Goal: Information Seeking & Learning: Find specific page/section

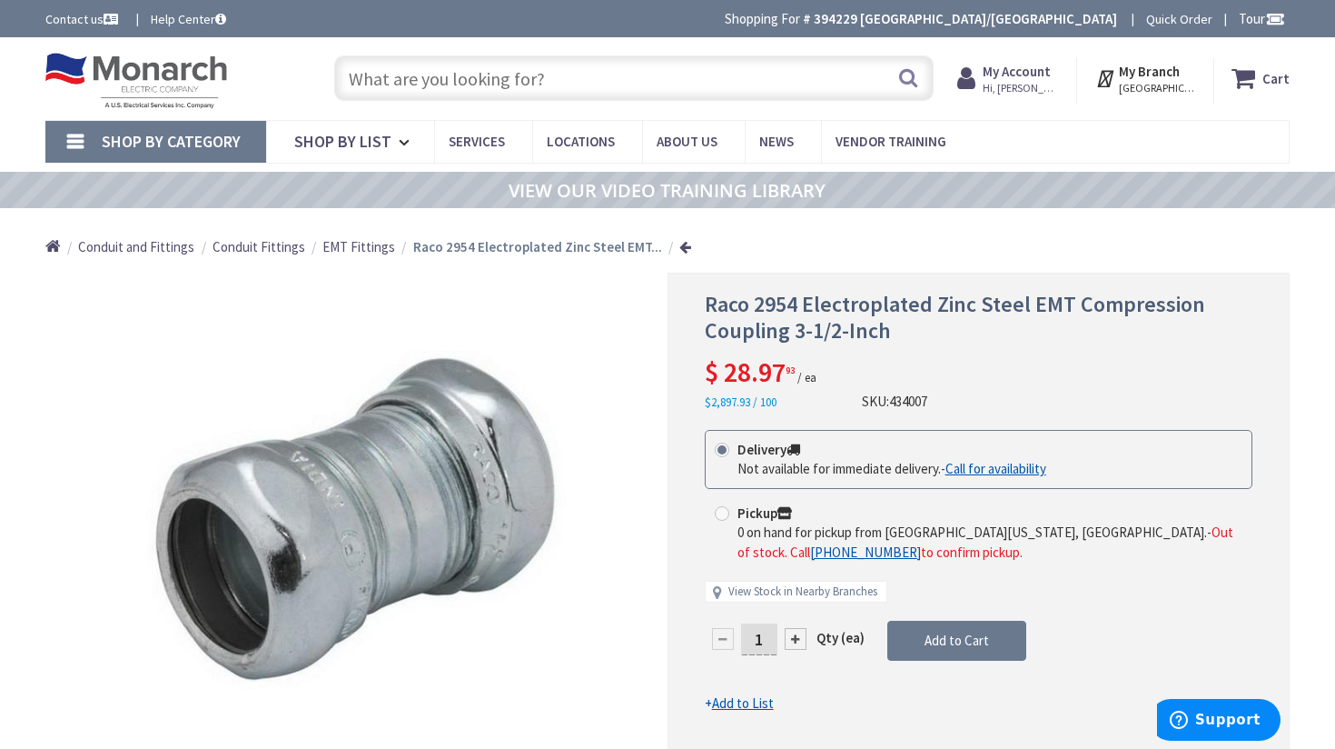
click at [679, 74] on input "text" at bounding box center [634, 77] width 600 height 45
type input "6/4 romex"
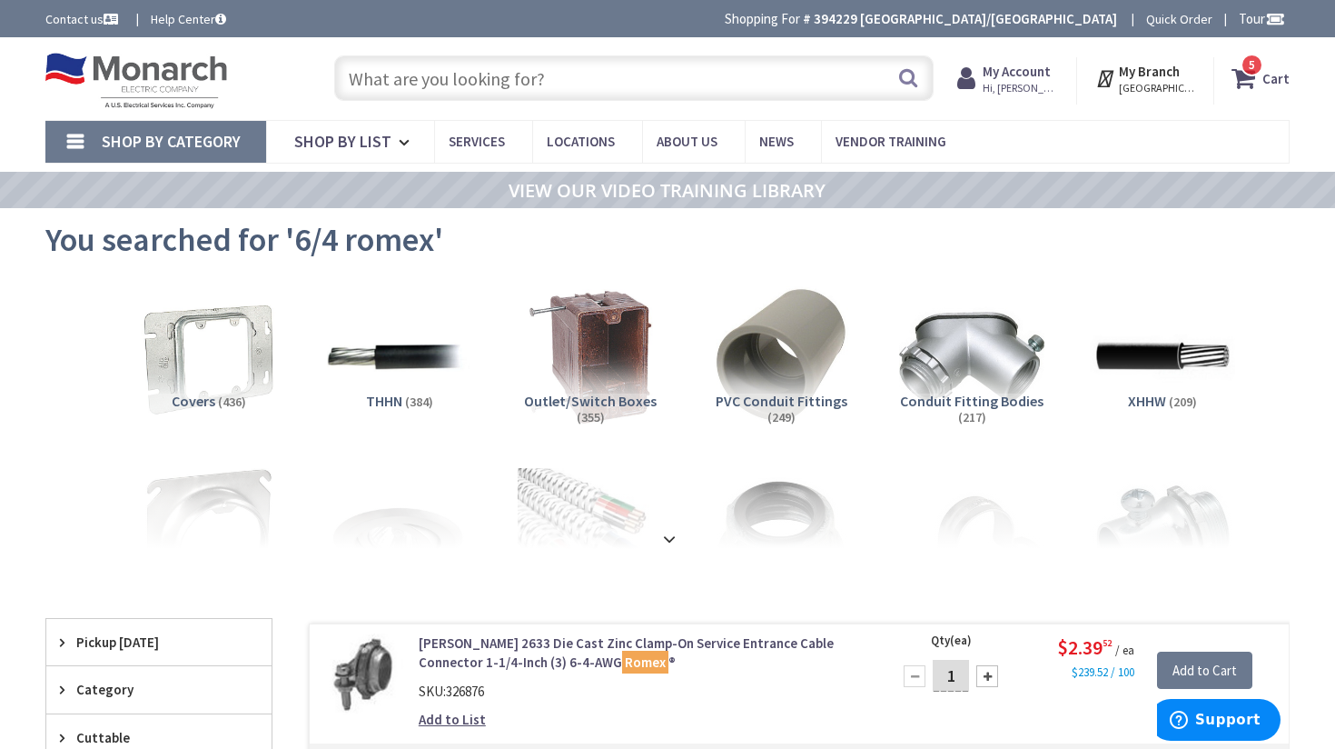
click at [550, 58] on input "text" at bounding box center [634, 77] width 600 height 45
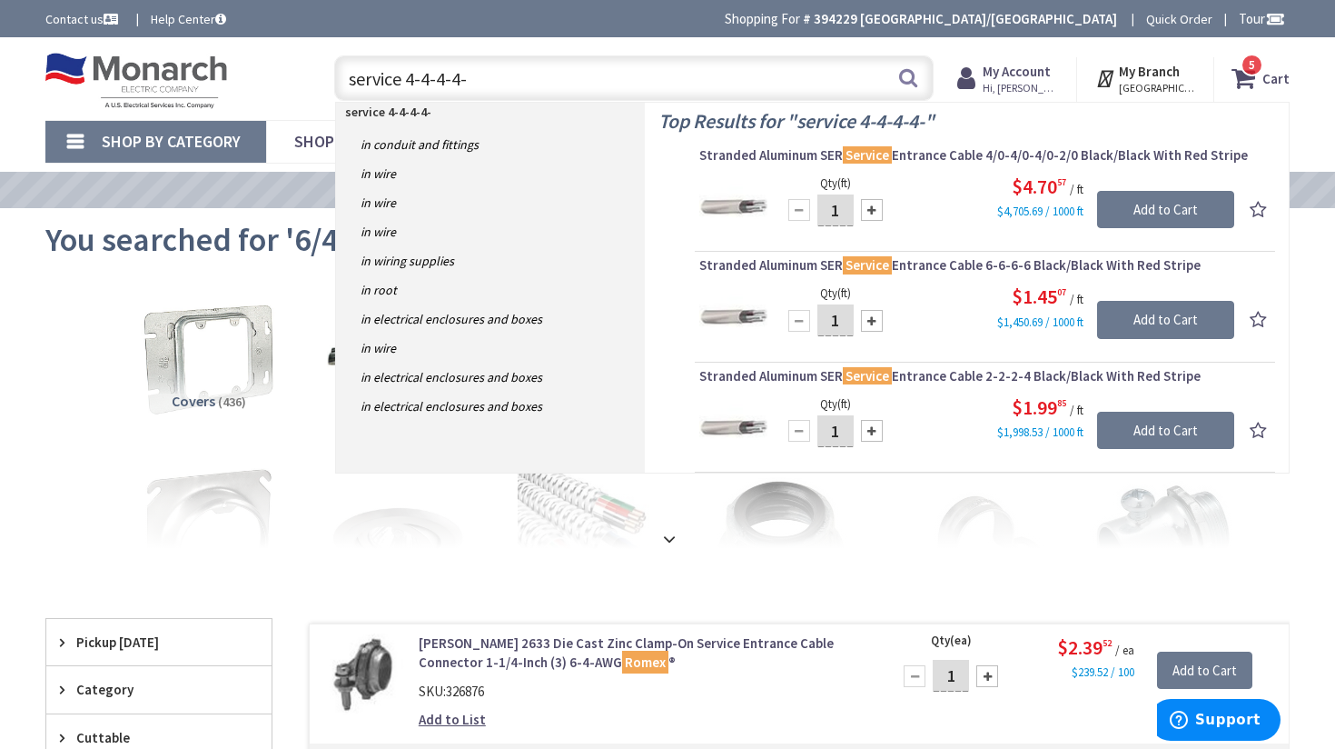
type input "service 4-4-4-4-6"
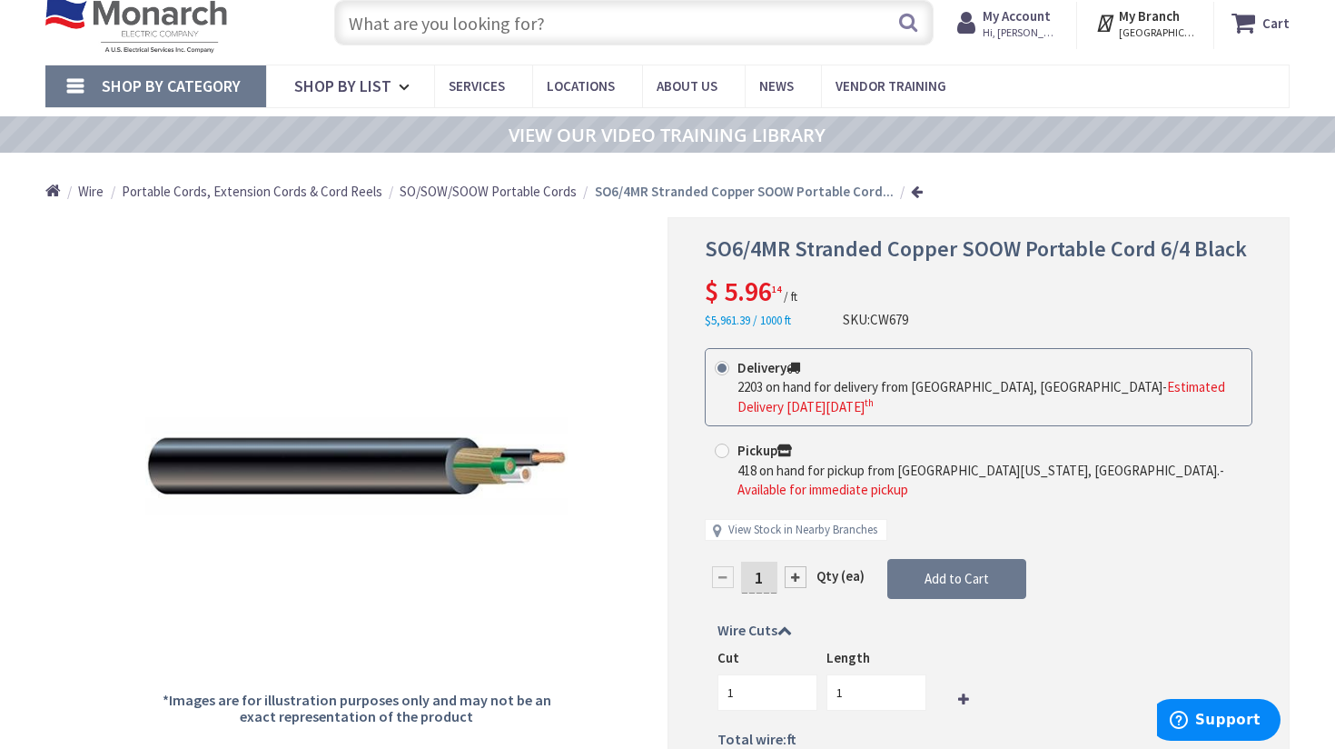
scroll to position [54, 0]
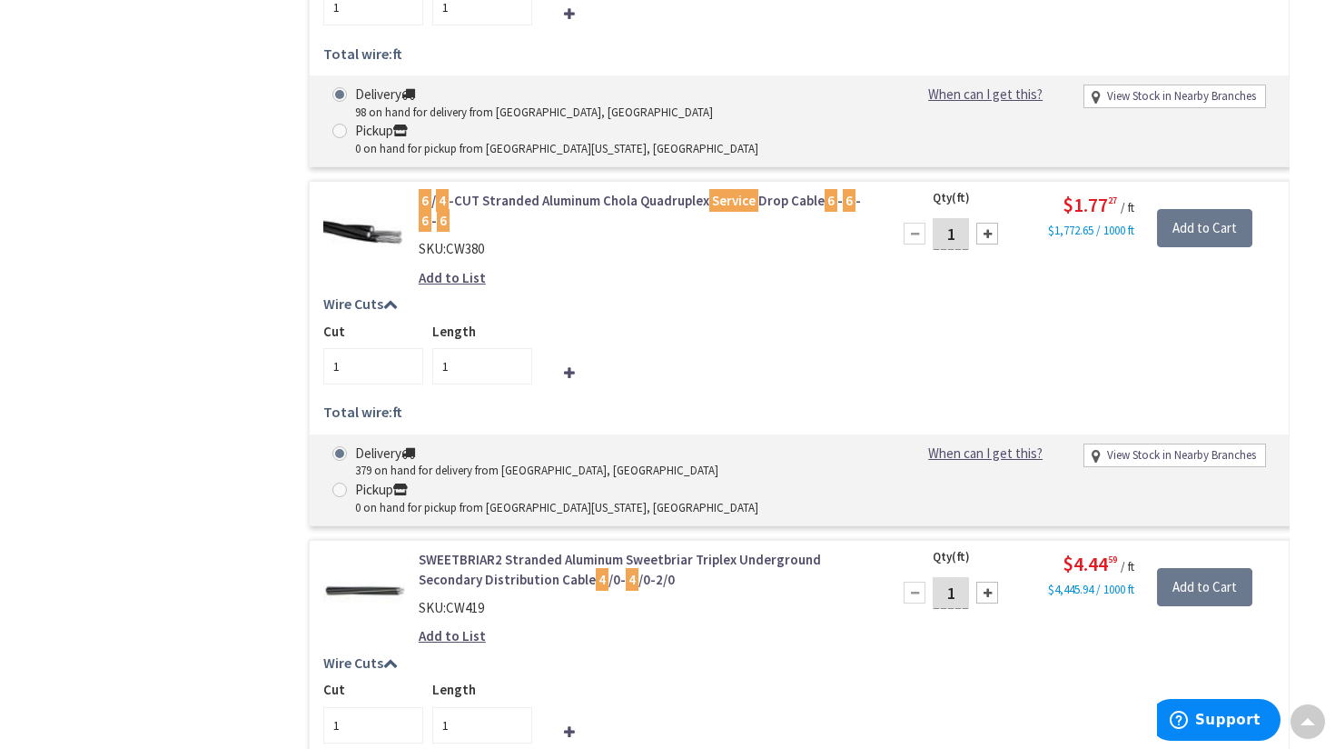
scroll to position [3172, 0]
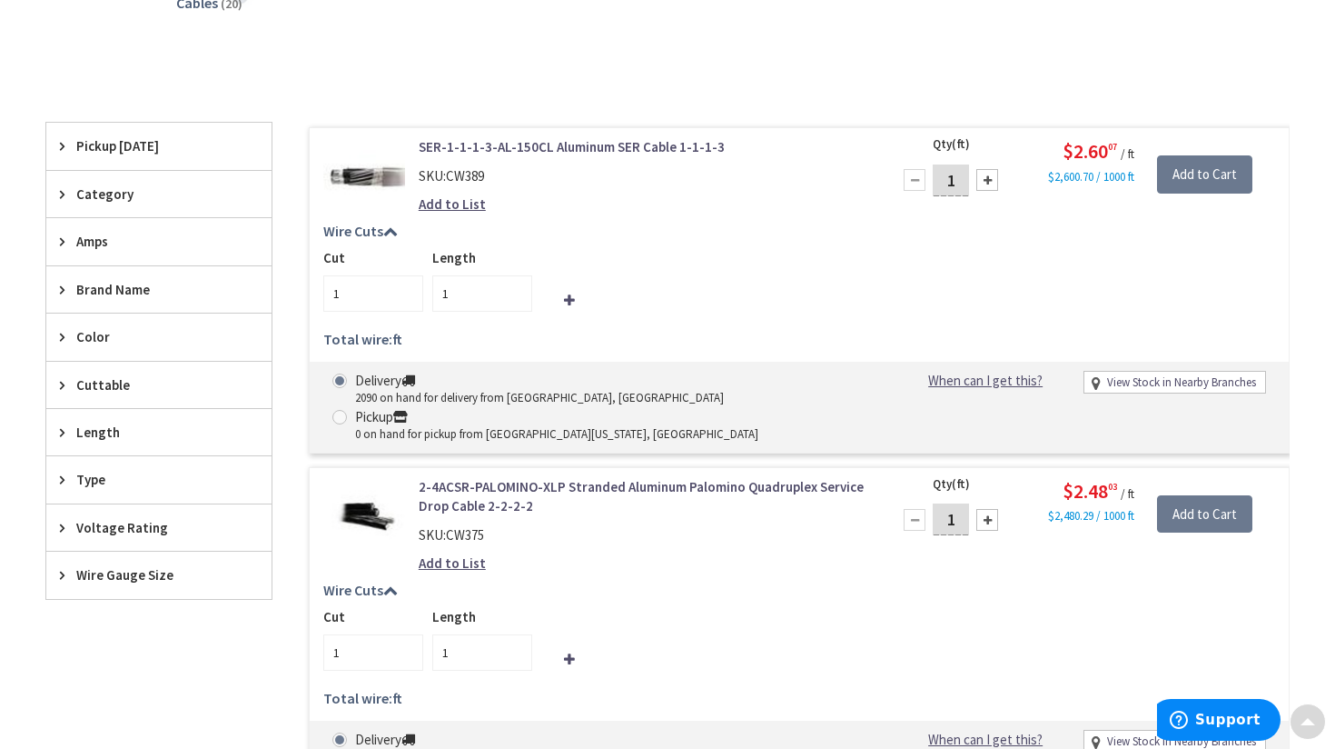
scroll to position [479, 0]
click at [63, 148] on icon at bounding box center [67, 145] width 14 height 14
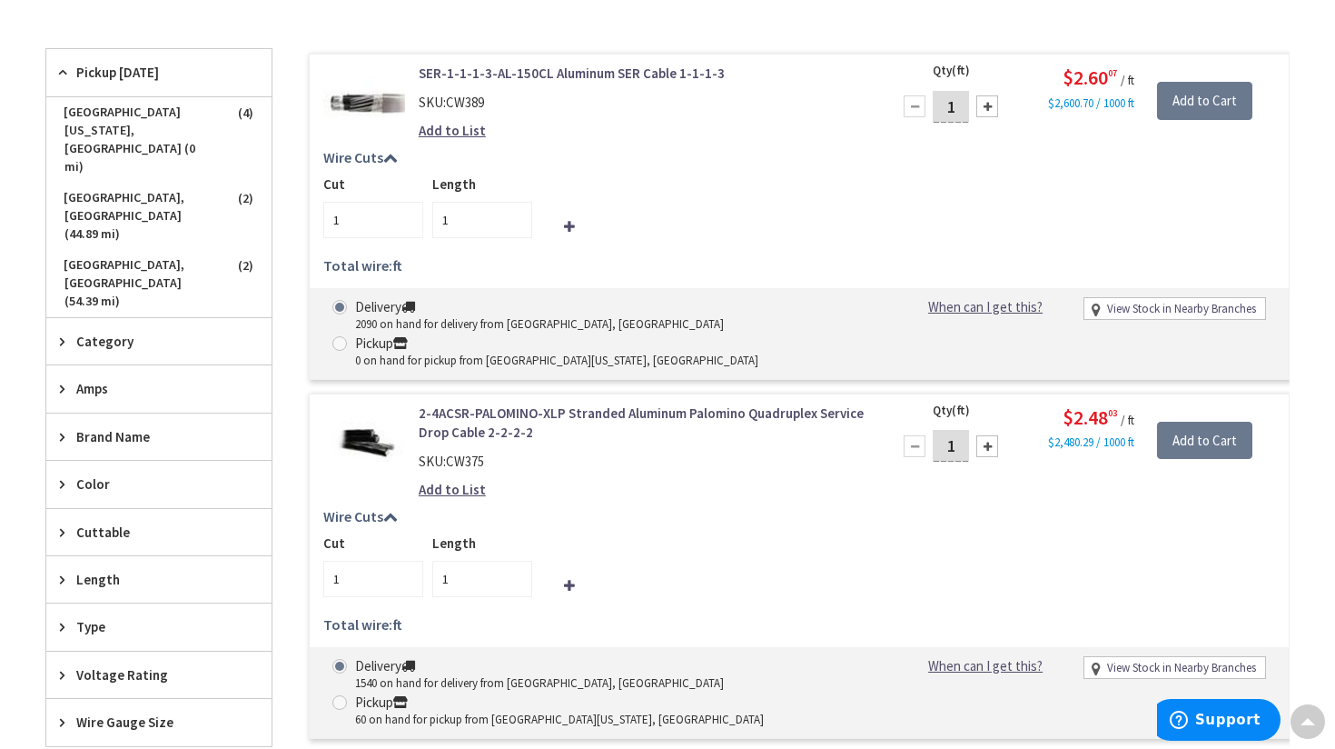
scroll to position [0, 0]
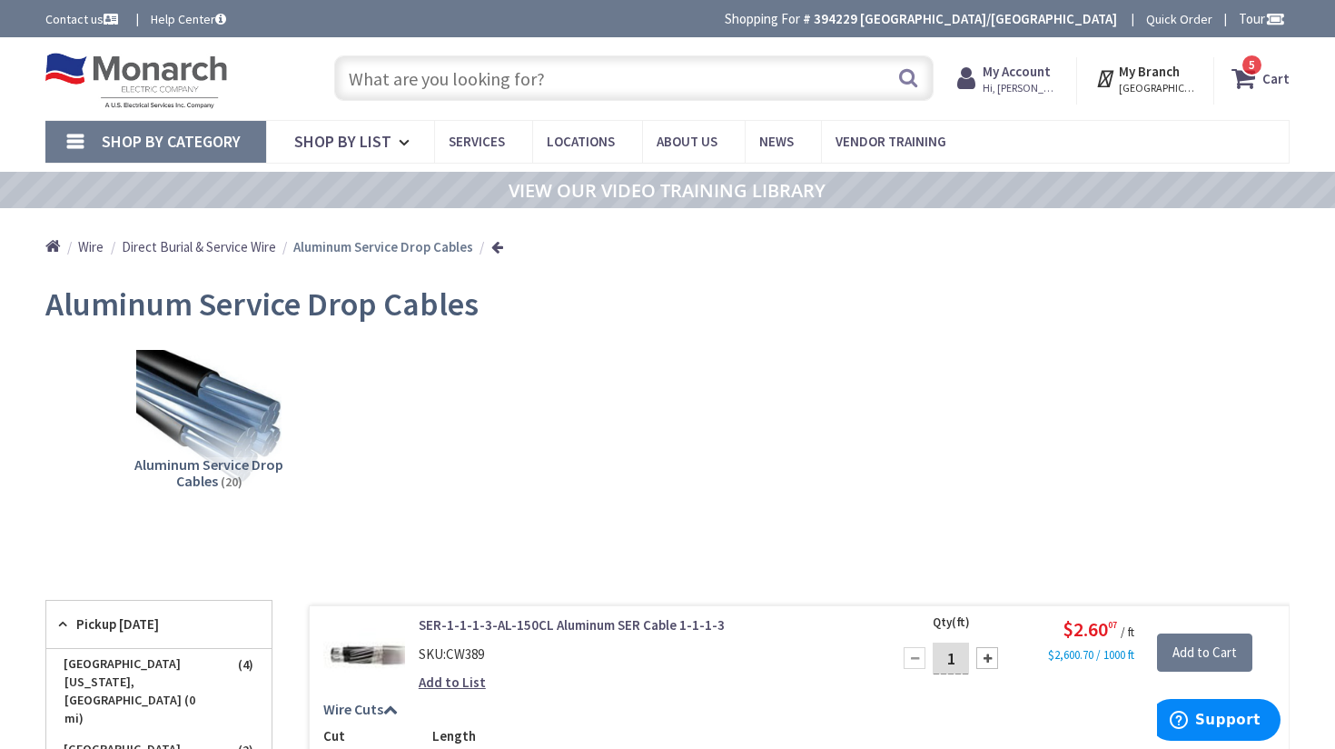
click at [525, 80] on input "text" at bounding box center [634, 77] width 600 height 45
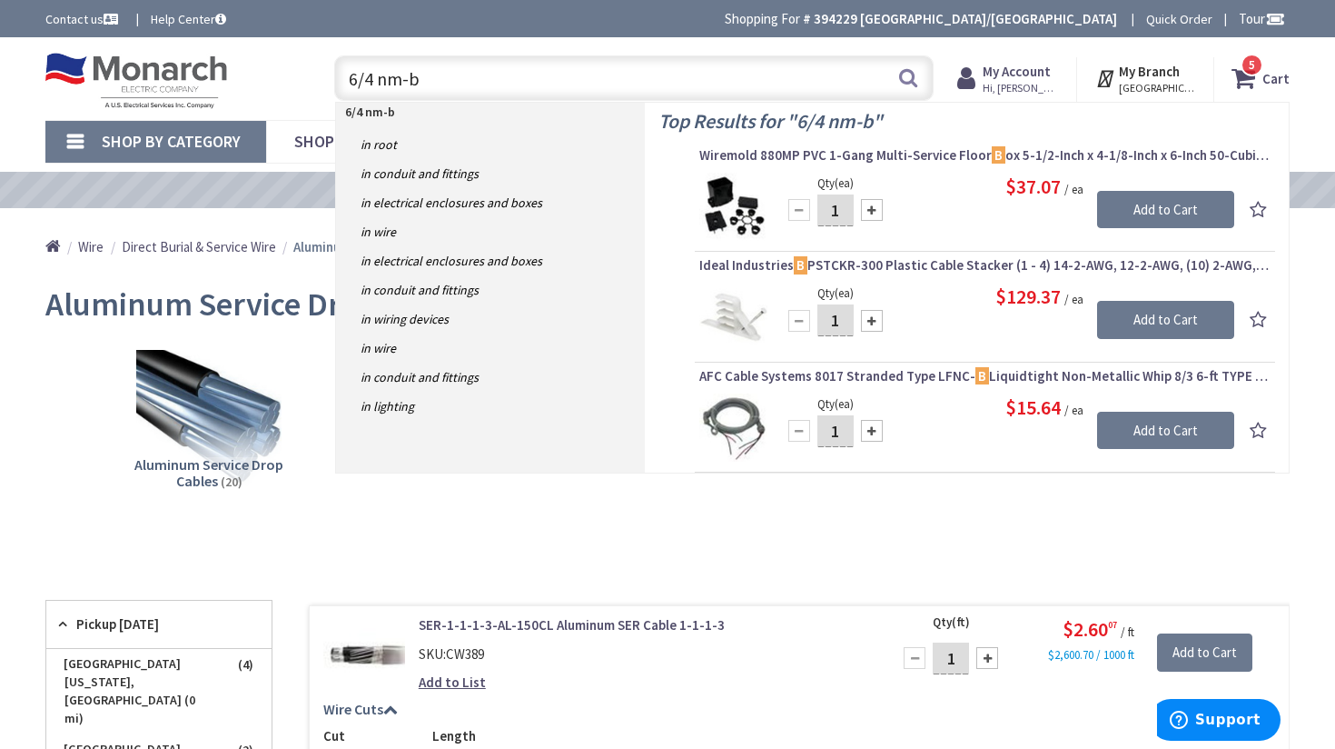
type input "6/4 nm-b"
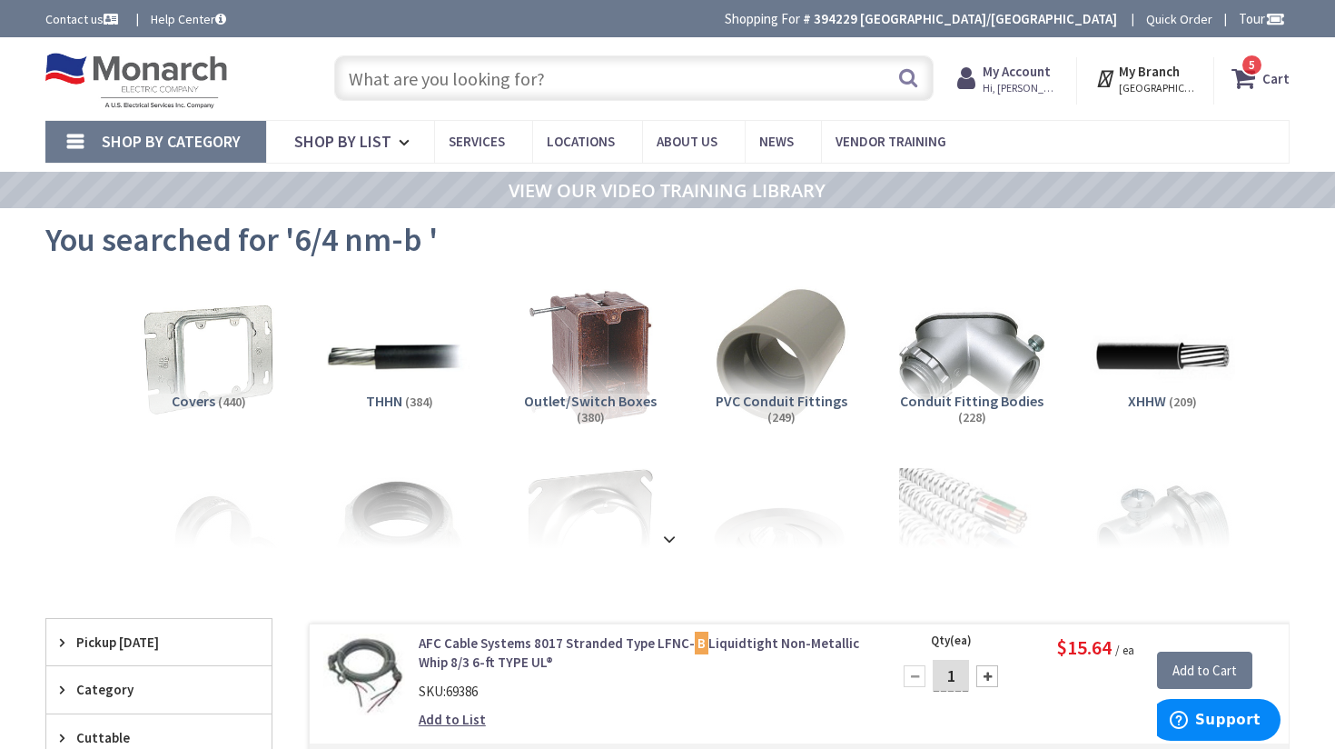
click at [435, 80] on input "text" at bounding box center [634, 77] width 600 height 45
type input "5"
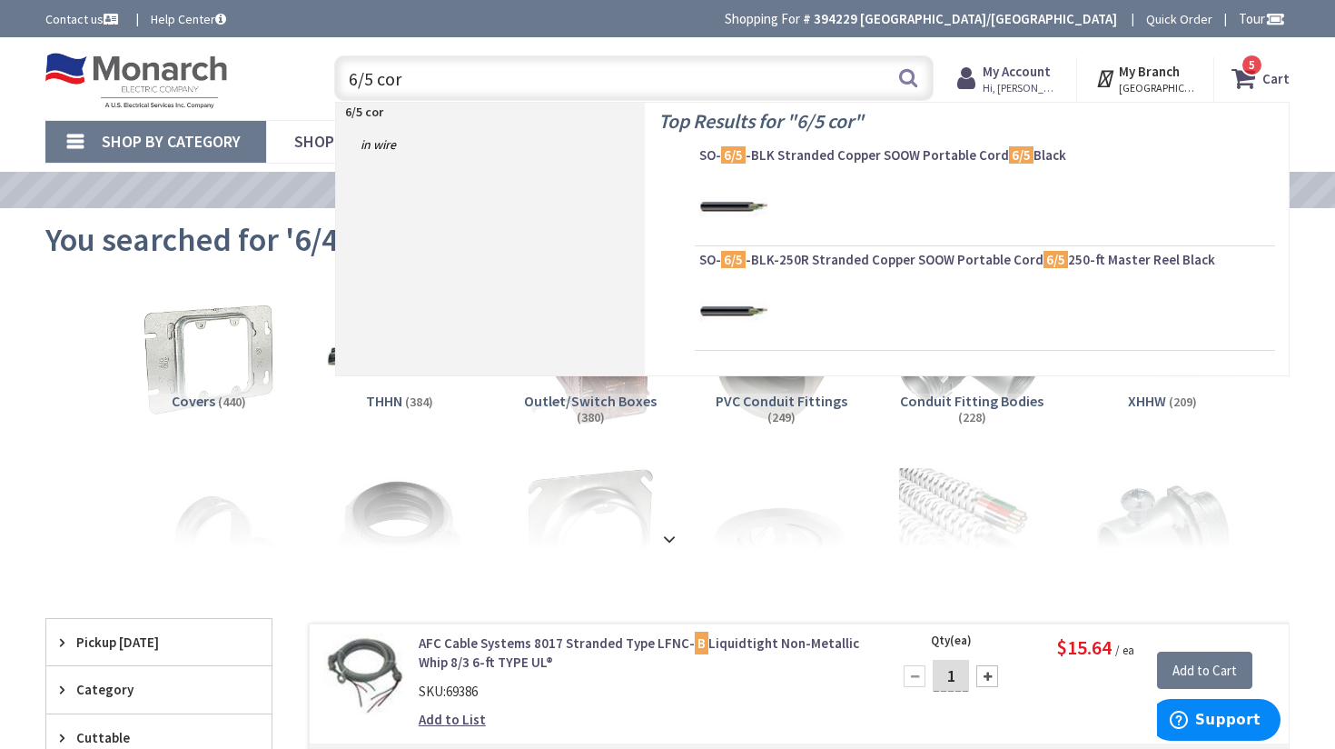
type input "6/5 cord"
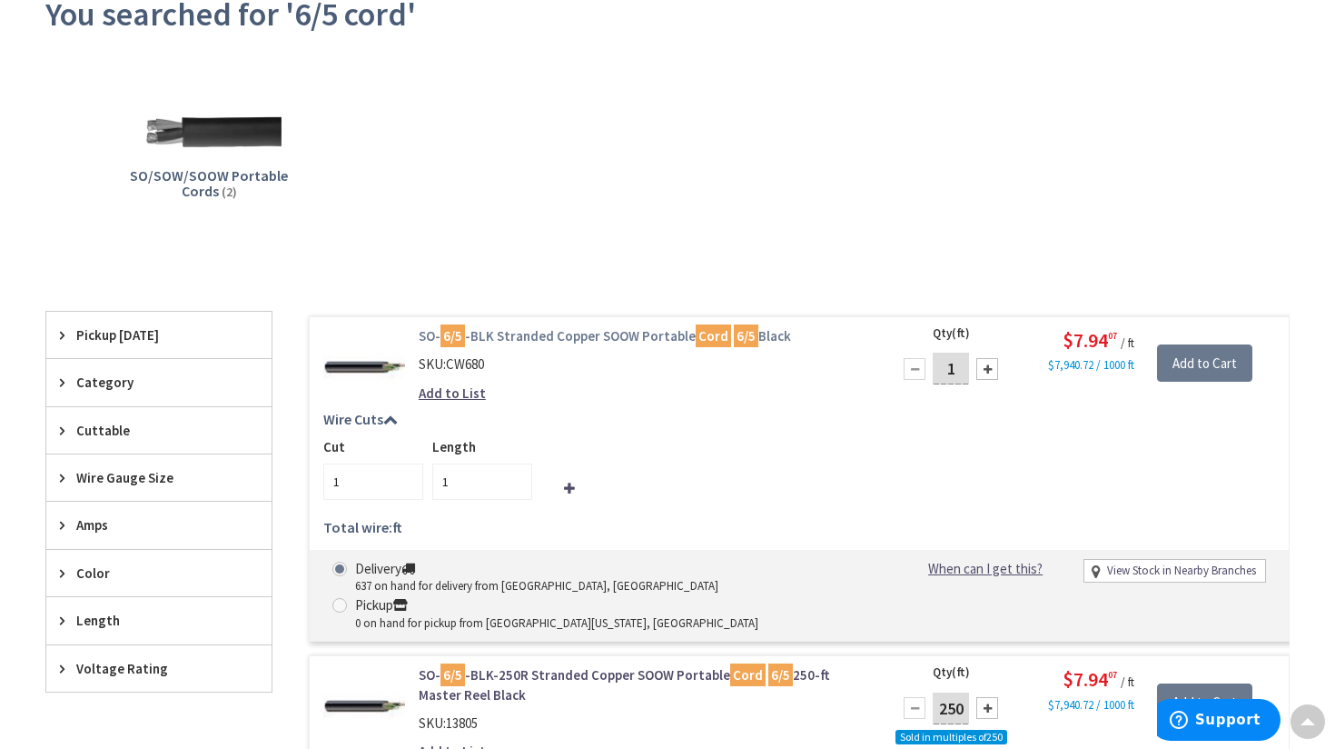
scroll to position [239, 0]
